Goal: Obtain resource: Download file/media

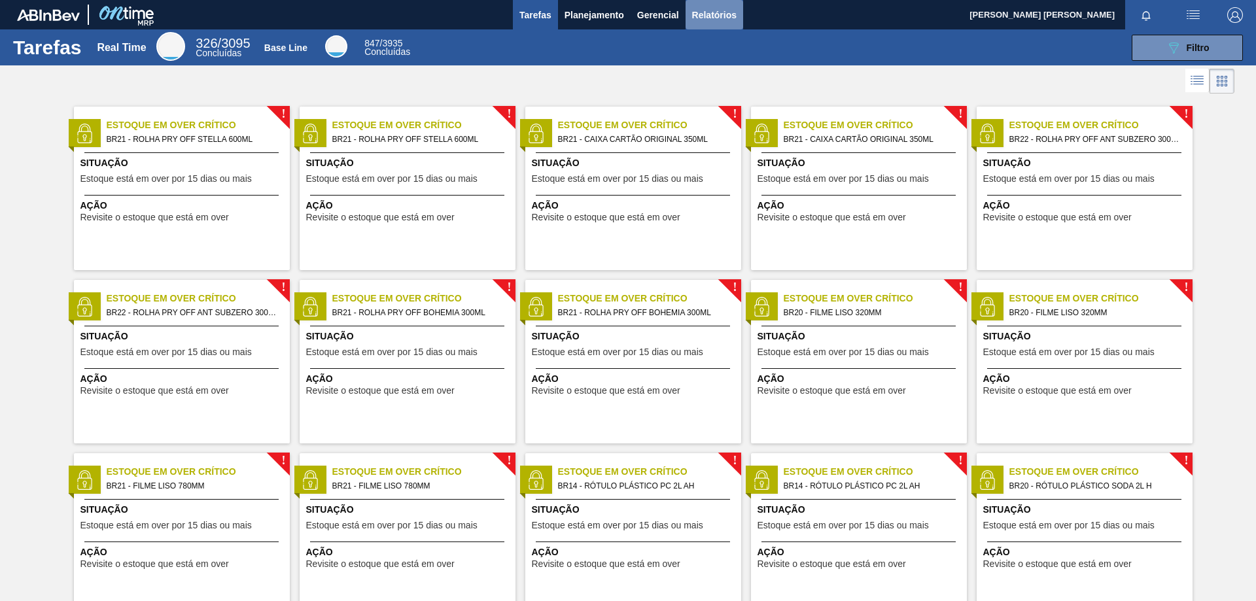
click at [725, 18] on span "Relatórios" at bounding box center [714, 15] width 44 height 16
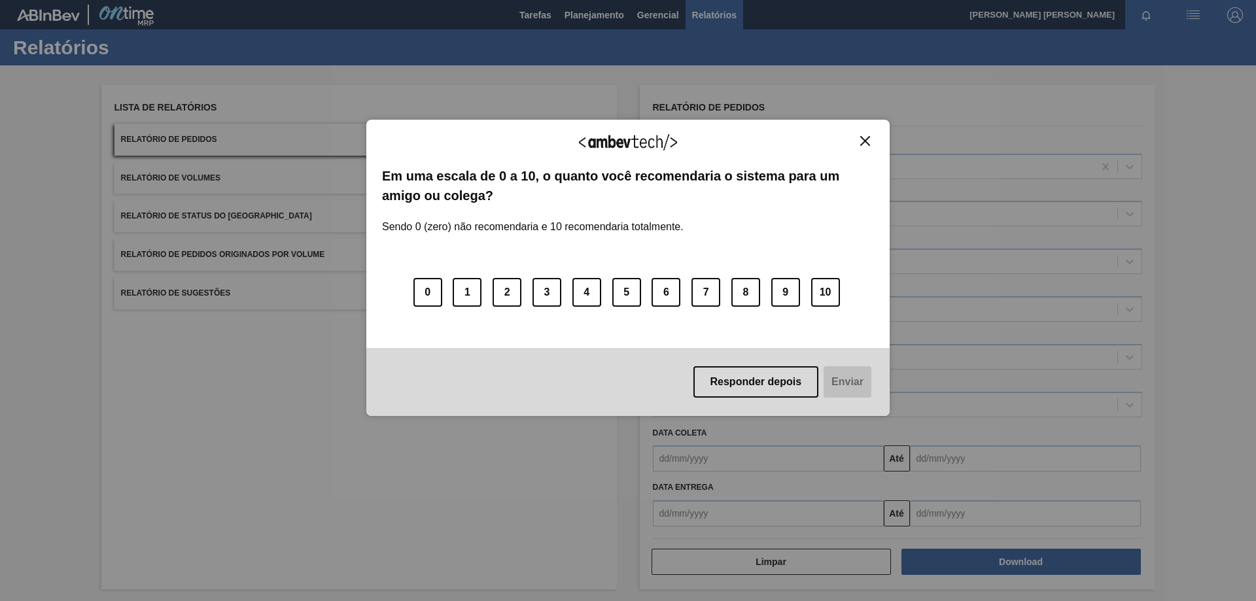
click at [865, 148] on div "Agradecemos seu feedback!" at bounding box center [628, 150] width 492 height 31
click at [865, 149] on div "Agradecemos seu feedback!" at bounding box center [628, 150] width 492 height 31
click at [864, 139] on img "Close" at bounding box center [865, 141] width 10 height 10
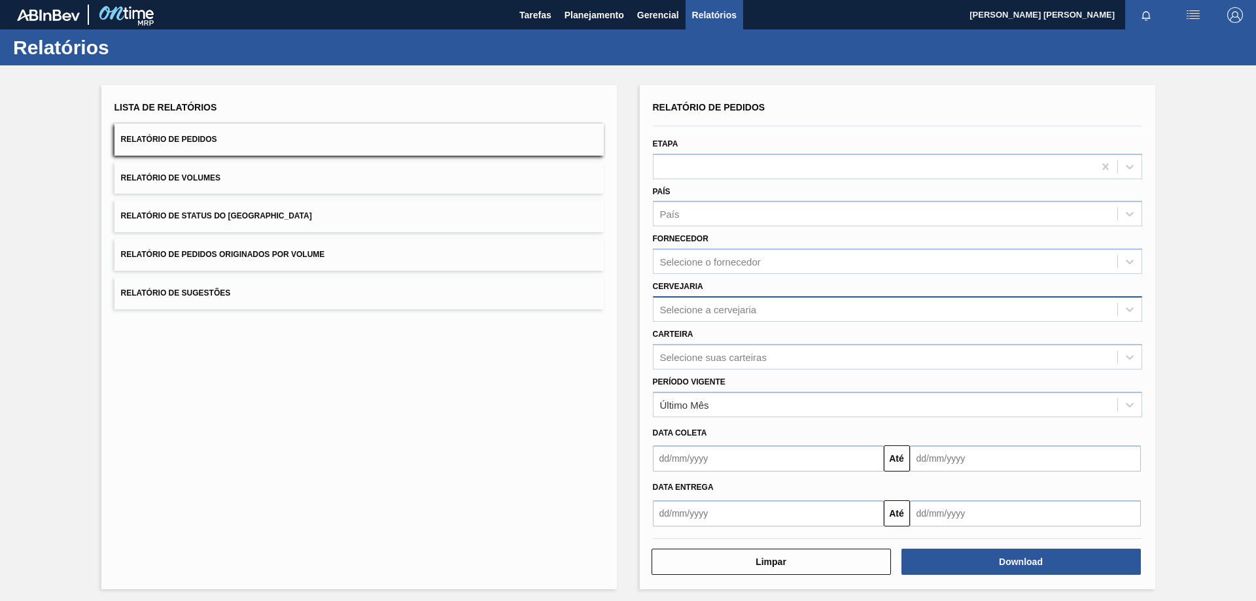
click at [776, 316] on div "Selecione a cervejaria" at bounding box center [885, 308] width 464 height 19
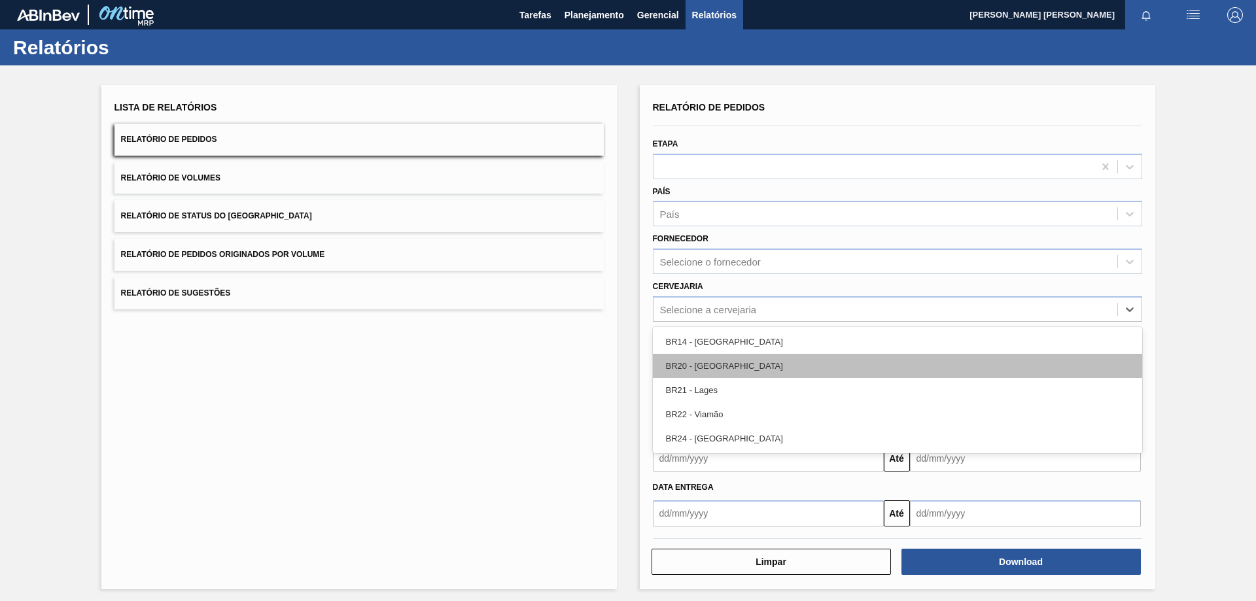
click at [717, 364] on div "BR20 - [GEOGRAPHIC_DATA]" at bounding box center [897, 366] width 489 height 24
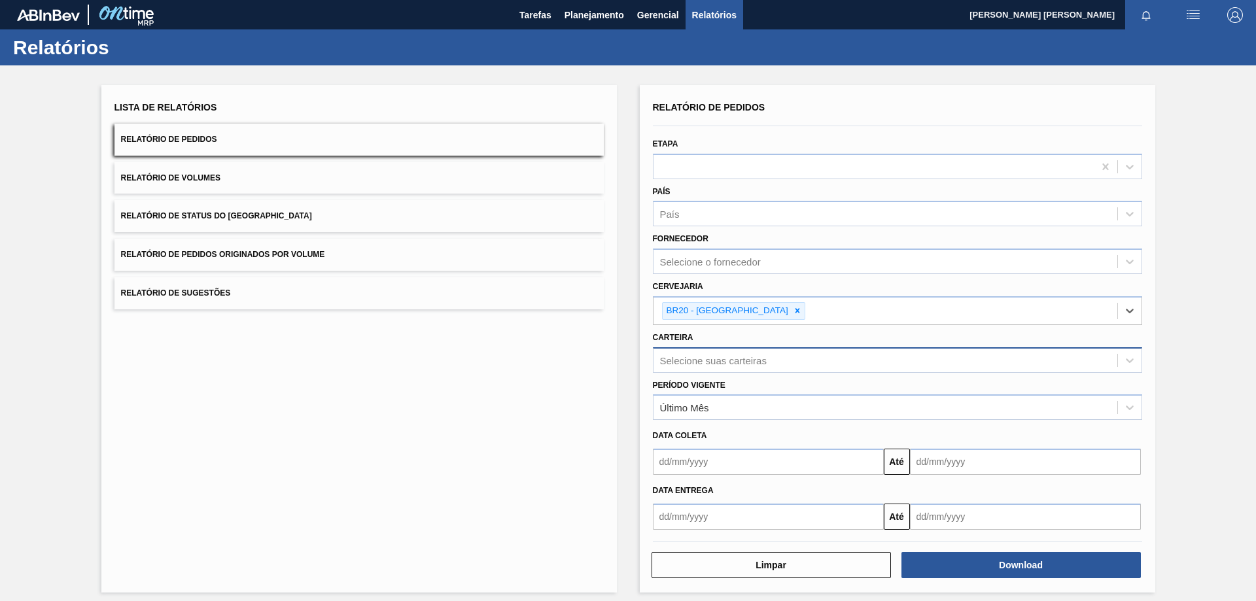
click at [738, 365] on div "Selecione suas carteiras" at bounding box center [713, 359] width 107 height 11
click at [549, 401] on div "Lista de Relatórios Relatório de Pedidos Relatório de Volumes Relatório de Stat…" at bounding box center [358, 338] width 515 height 507
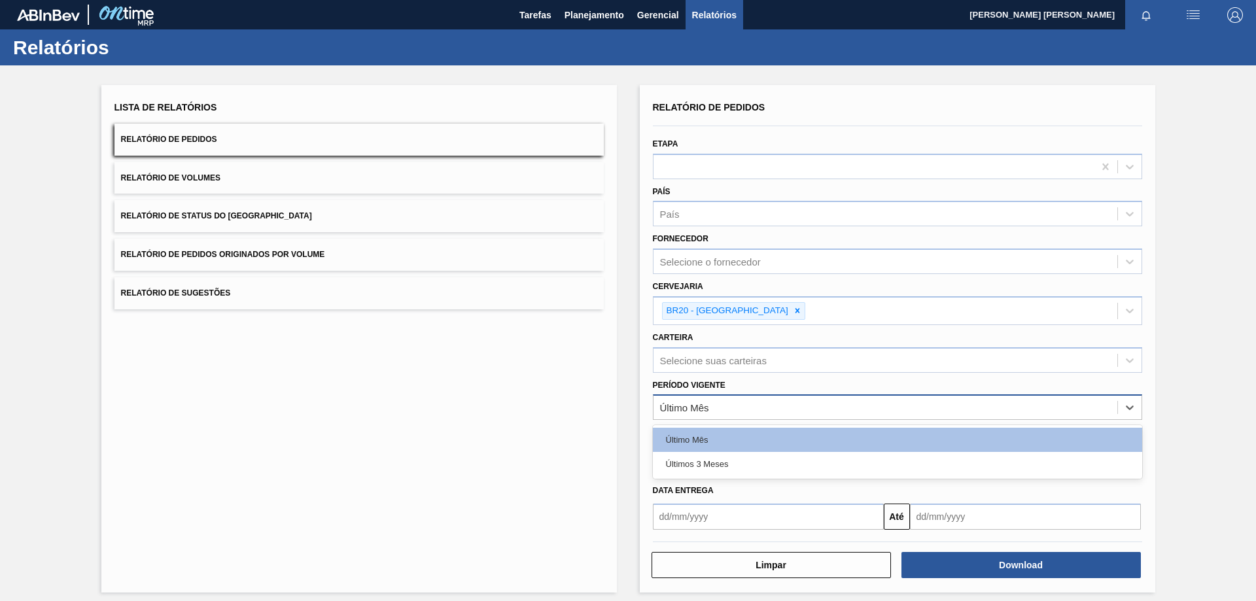
click at [717, 411] on div "Último Mês" at bounding box center [885, 407] width 464 height 19
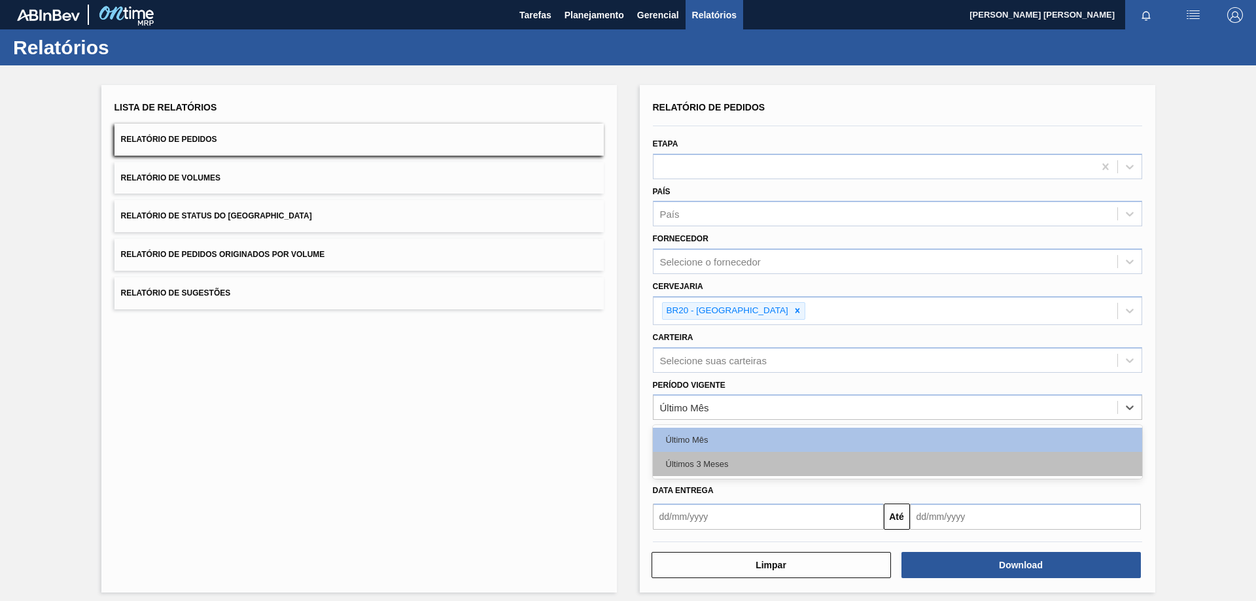
click at [742, 464] on div "Últimos 3 Meses" at bounding box center [897, 464] width 489 height 24
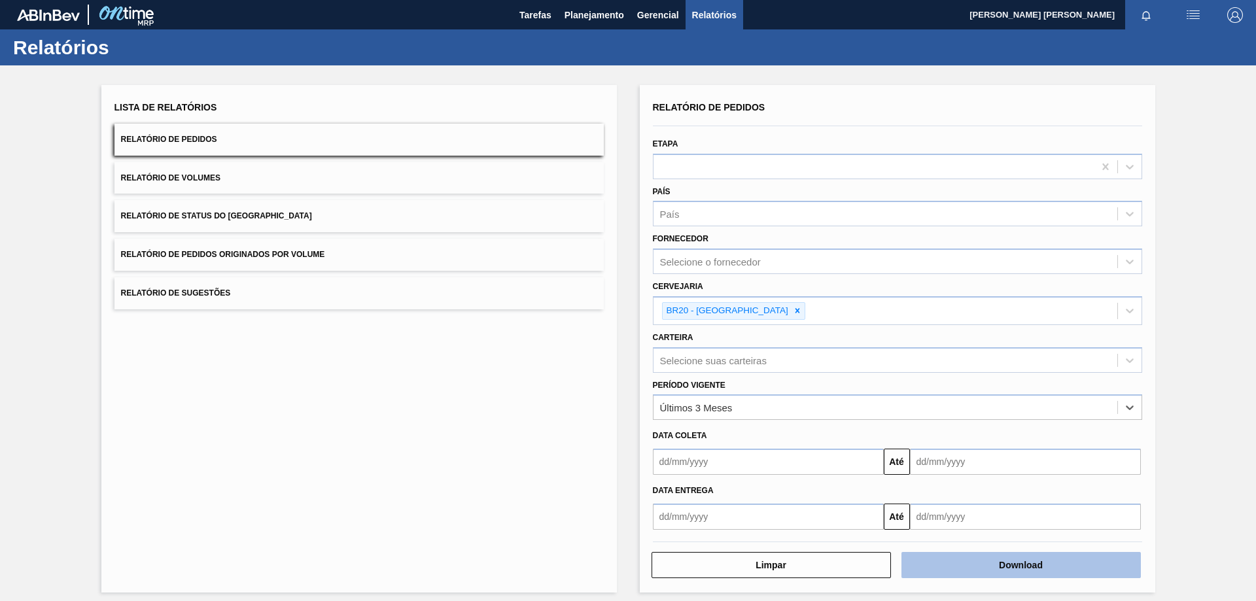
click at [990, 567] on button "Download" at bounding box center [1020, 565] width 239 height 26
